Goal: Task Accomplishment & Management: Manage account settings

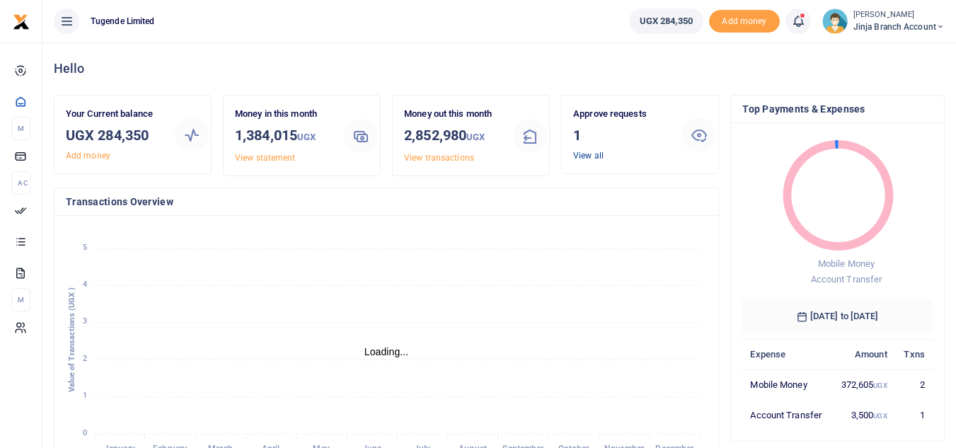
scroll to position [11, 11]
click at [591, 151] on link "View all" at bounding box center [588, 156] width 30 height 10
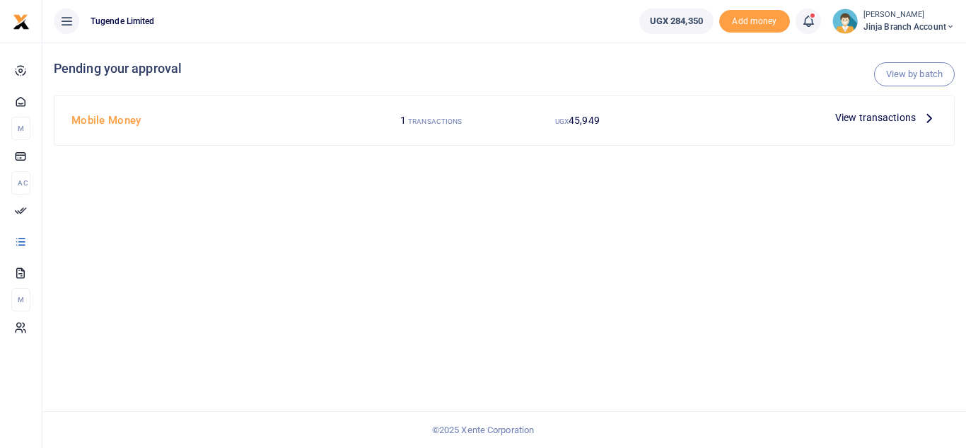
click at [929, 117] on icon at bounding box center [930, 118] width 16 height 16
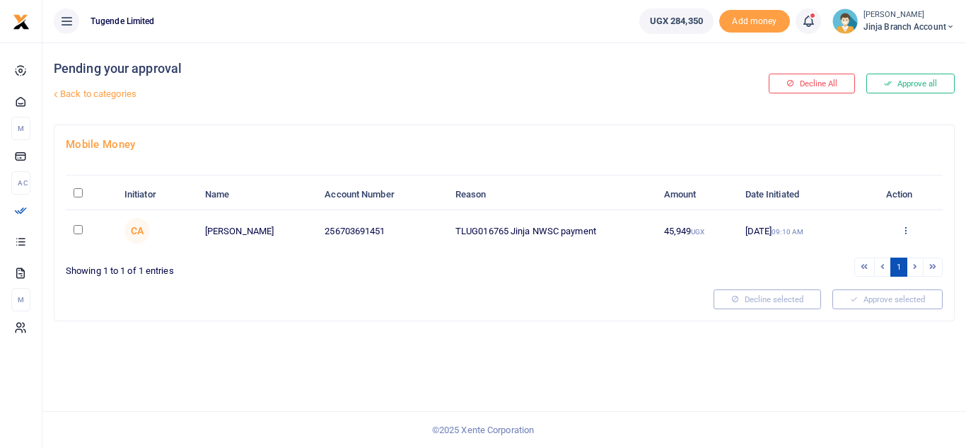
click at [905, 233] on icon at bounding box center [905, 230] width 9 height 10
click at [845, 249] on link "Approve" at bounding box center [855, 253] width 112 height 20
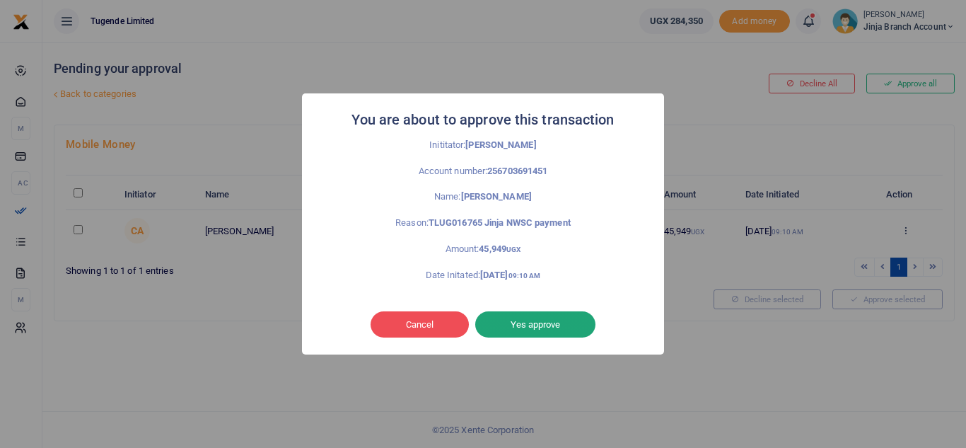
click at [547, 323] on button "Yes approve" at bounding box center [535, 324] width 120 height 27
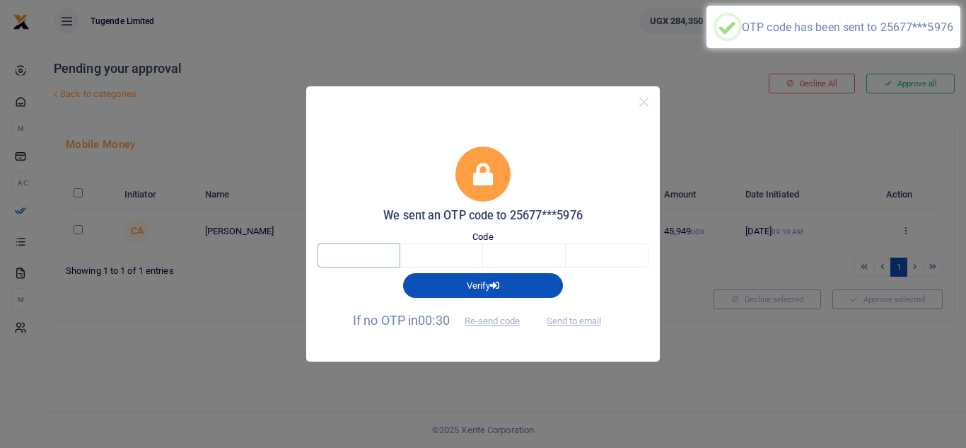
click at [352, 230] on div "Code" at bounding box center [483, 249] width 331 height 38
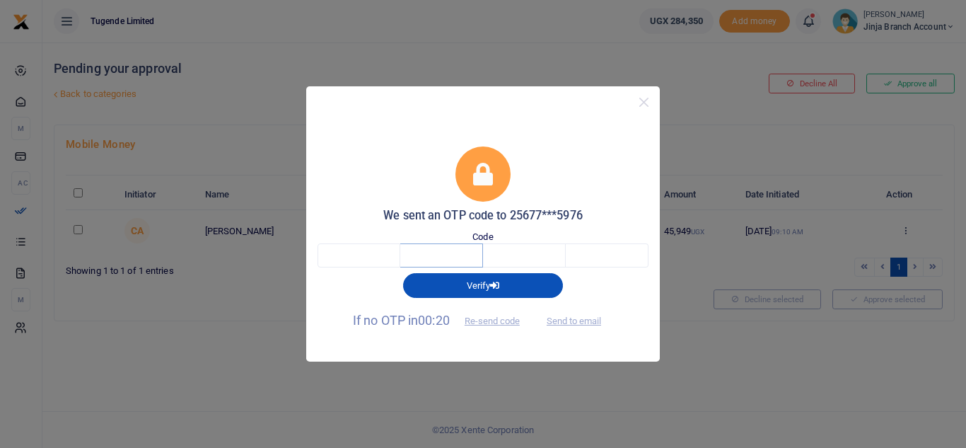
click at [417, 247] on input "text" at bounding box center [441, 255] width 83 height 24
click at [368, 251] on input "text" at bounding box center [359, 255] width 83 height 24
type input "8"
type input "6"
type input "3"
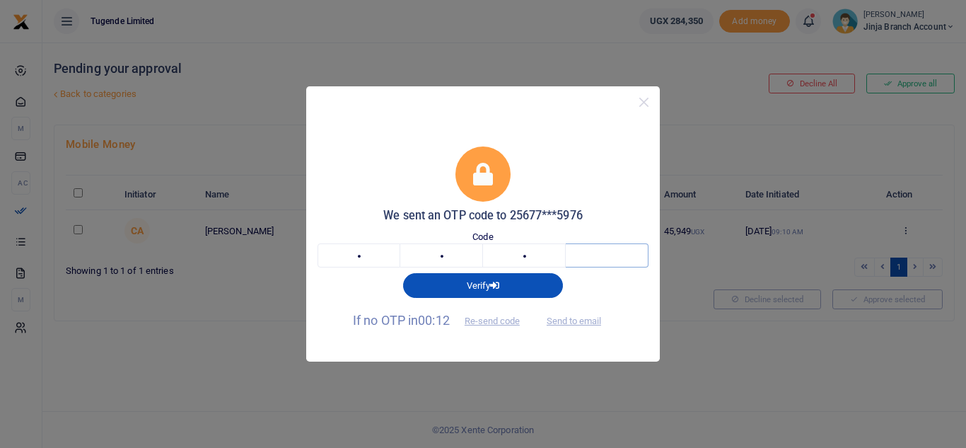
type input "5"
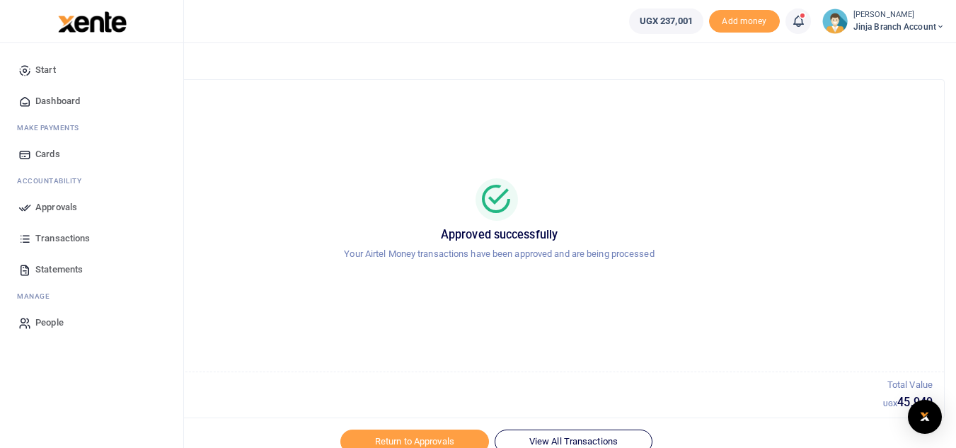
click at [74, 239] on span "Transactions" at bounding box center [62, 238] width 54 height 14
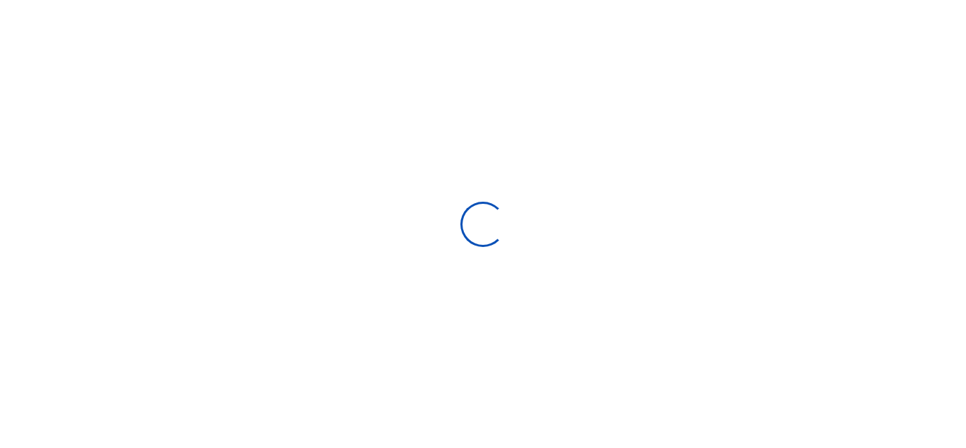
select select
type input "[DATE] - [DATE]"
